Goal: Check status: Check status

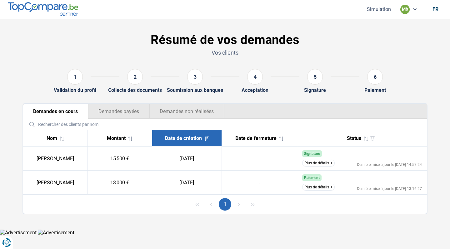
click at [200, 115] on button "Demandes non réalisées" at bounding box center [187, 111] width 75 height 15
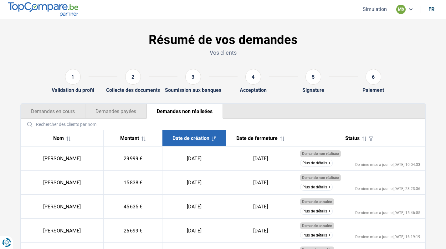
click at [77, 114] on button "Demandes en cours" at bounding box center [53, 111] width 64 height 15
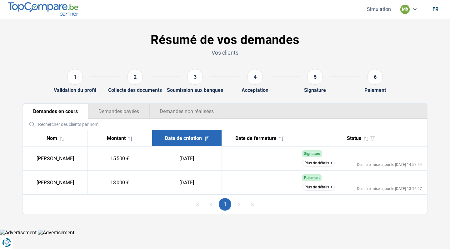
click at [177, 114] on button "Demandes non réalisées" at bounding box center [187, 111] width 75 height 15
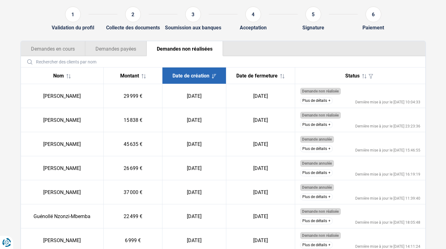
scroll to position [64, 0]
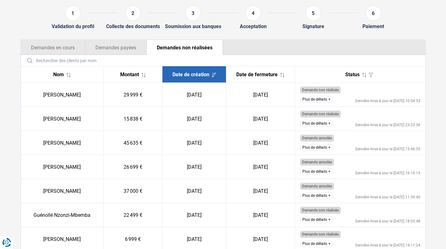
click at [70, 43] on button "Demandes en cours" at bounding box center [53, 47] width 64 height 15
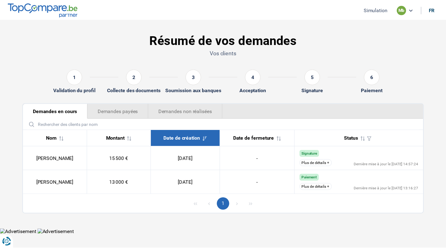
scroll to position [0, 0]
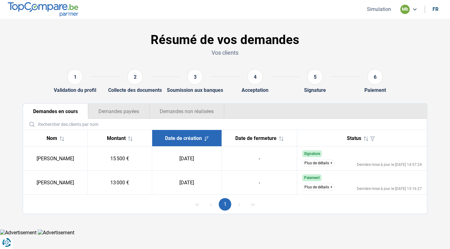
click at [134, 109] on button "Demandes payées" at bounding box center [118, 111] width 61 height 15
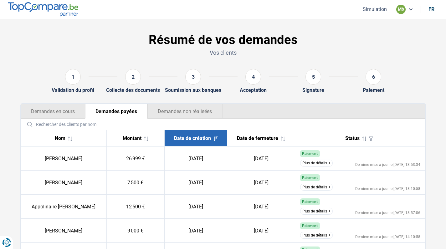
click at [74, 112] on button "Demandes en cours" at bounding box center [53, 111] width 64 height 15
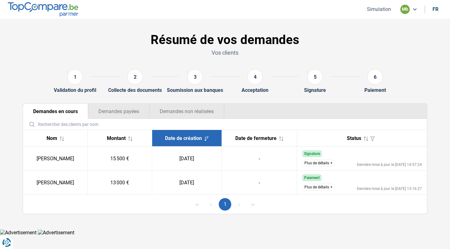
drag, startPoint x: 34, startPoint y: 158, endPoint x: 209, endPoint y: 181, distance: 176.6
click at [210, 181] on tbody "David Adjoumani 15 500 € 06/10/2025 - Signature La signature est prévue pour le…" at bounding box center [225, 171] width 404 height 48
click at [275, 178] on td "-" at bounding box center [259, 183] width 75 height 24
click at [128, 109] on button "Demandes payées" at bounding box center [118, 111] width 61 height 15
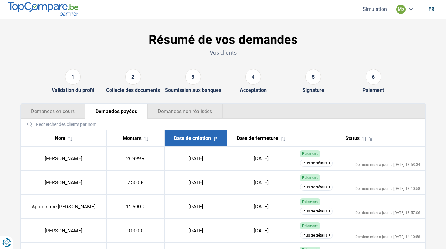
click at [201, 109] on button "Demandes non réalisées" at bounding box center [184, 111] width 75 height 15
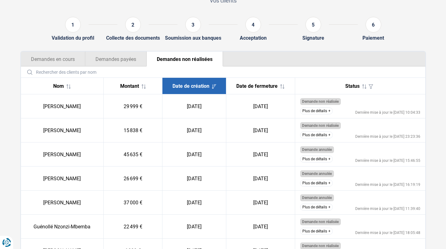
scroll to position [43, 0]
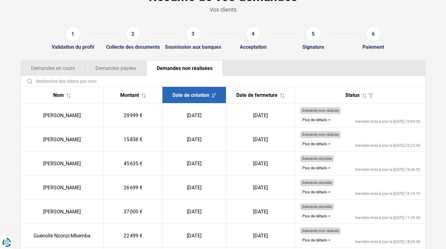
click at [75, 69] on button "Demandes en cours" at bounding box center [53, 68] width 64 height 15
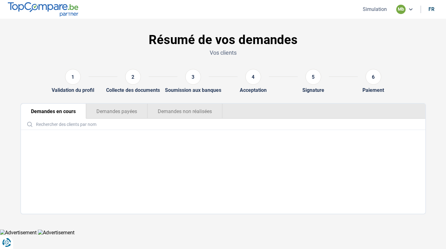
scroll to position [0, 0]
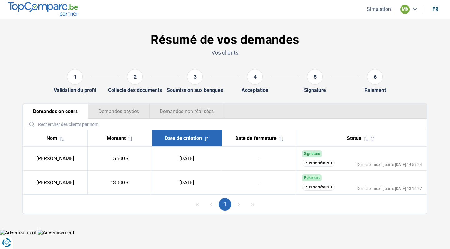
click at [209, 106] on button "Demandes non réalisées" at bounding box center [187, 111] width 75 height 15
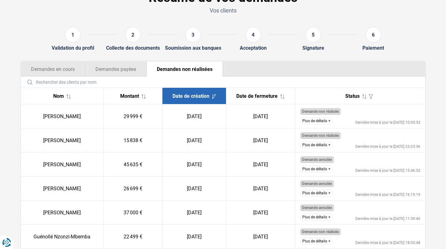
scroll to position [43, 0]
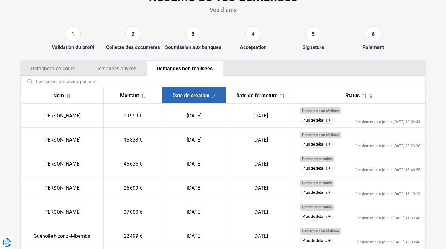
click at [68, 74] on button "Demandes en cours" at bounding box center [53, 68] width 64 height 15
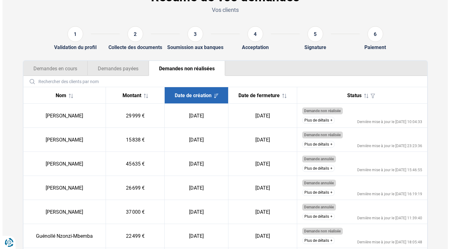
scroll to position [0, 0]
